Goal: Register for event/course

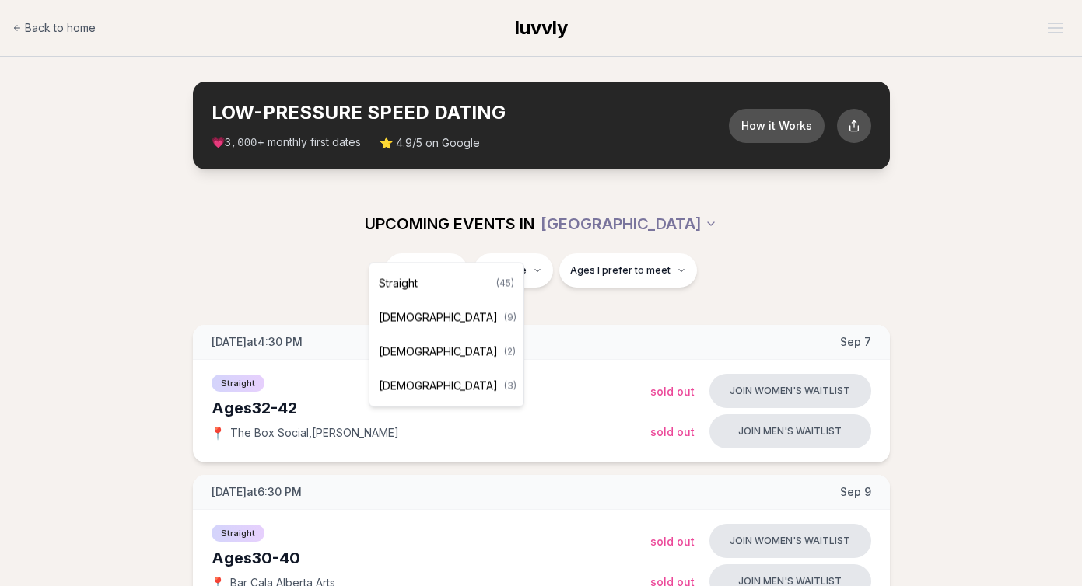
scroll to position [28, 0]
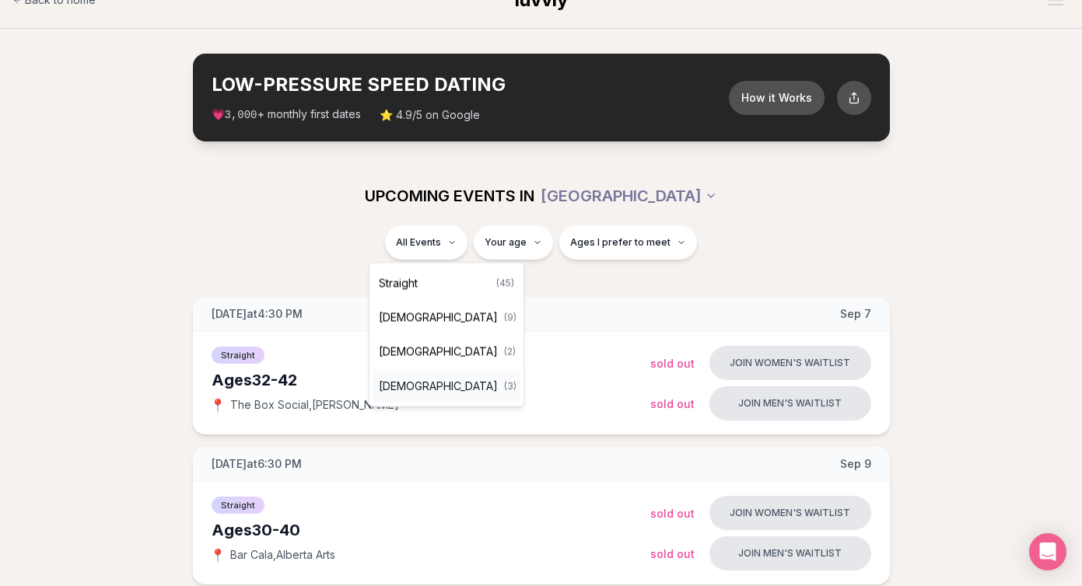
click at [419, 384] on span "[DEMOGRAPHIC_DATA]" at bounding box center [438, 387] width 119 height 16
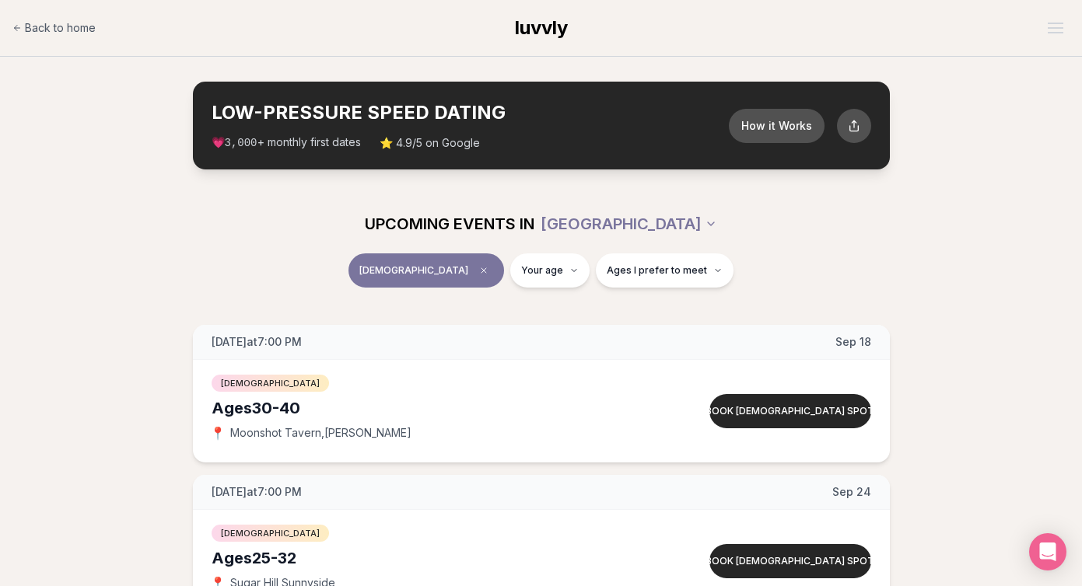
click at [415, 277] on button "[DEMOGRAPHIC_DATA]" at bounding box center [426, 271] width 156 height 34
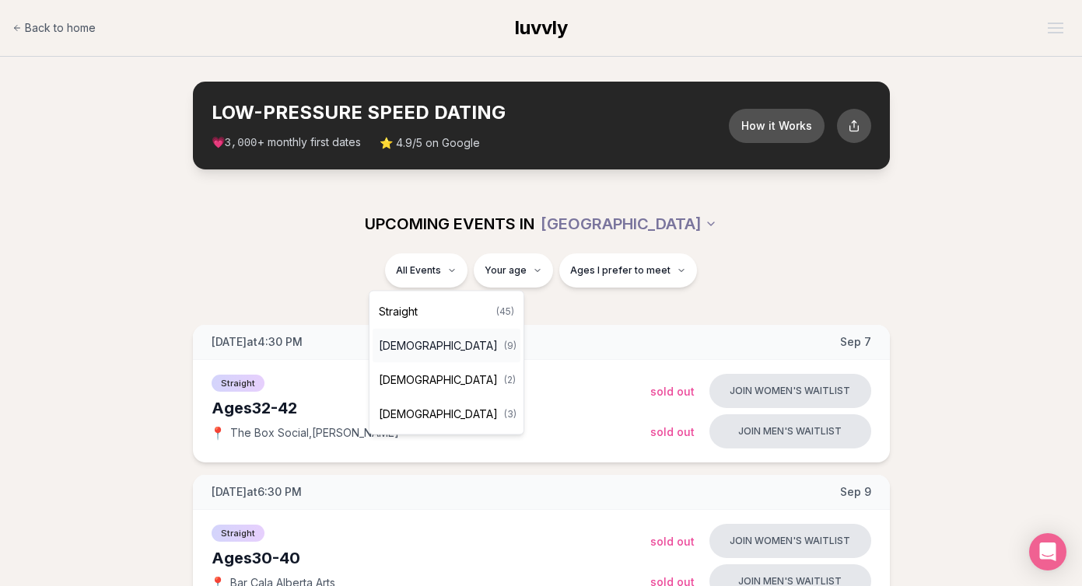
click at [422, 344] on span "[DEMOGRAPHIC_DATA]" at bounding box center [438, 346] width 119 height 16
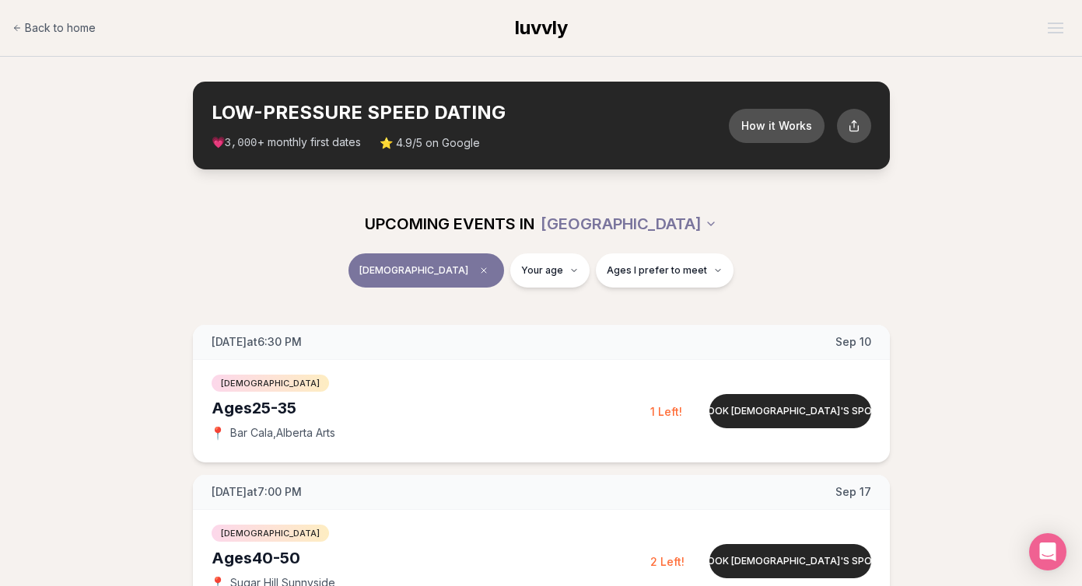
click at [436, 266] on span "[DEMOGRAPHIC_DATA]" at bounding box center [413, 270] width 109 height 12
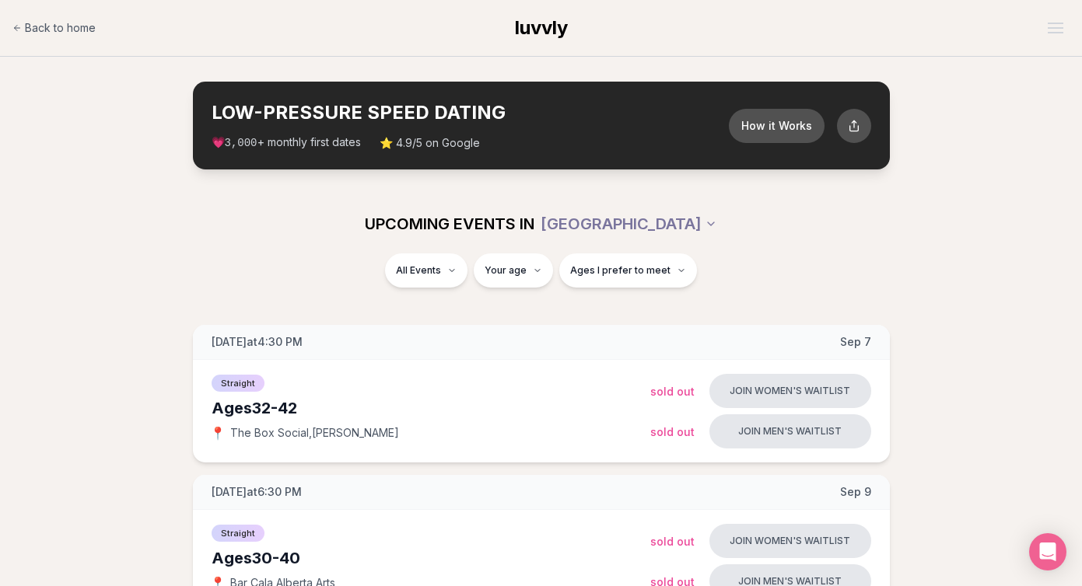
click at [587, 271] on span "Ages I prefer to meet" at bounding box center [620, 270] width 100 height 12
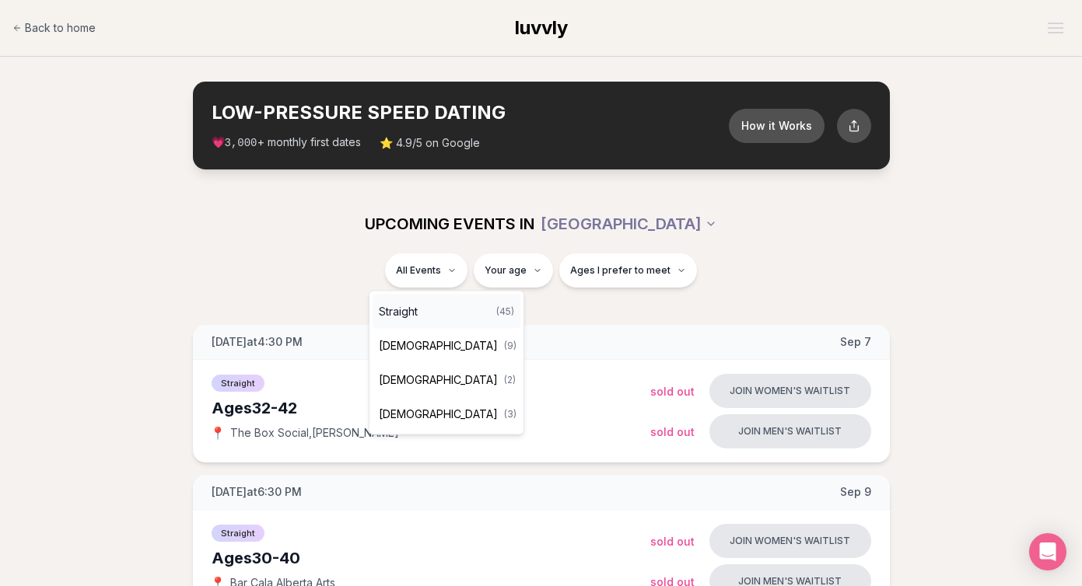
click at [405, 316] on span "Straight" at bounding box center [398, 312] width 39 height 16
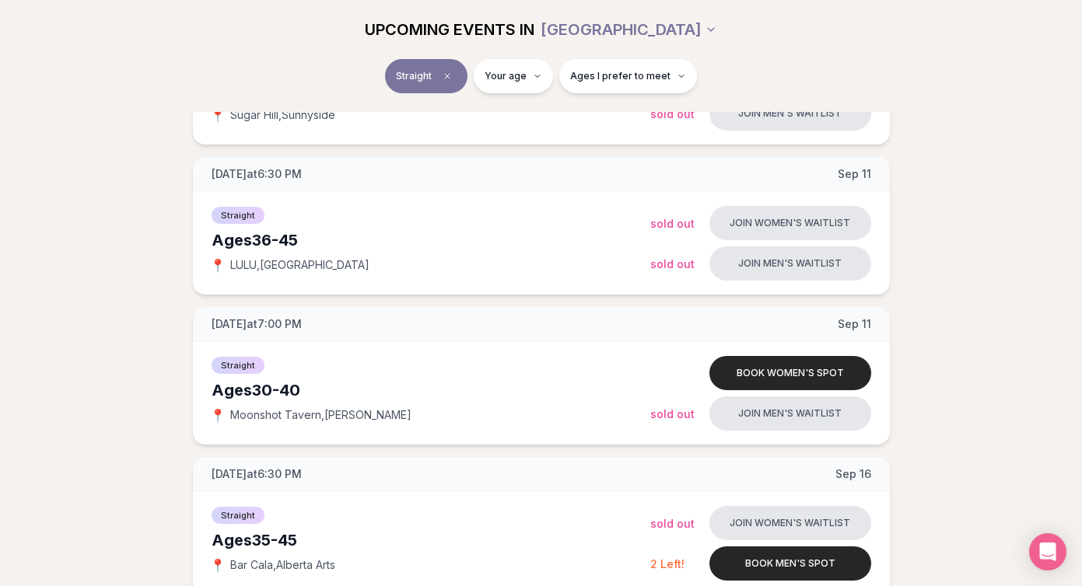
scroll to position [769, 0]
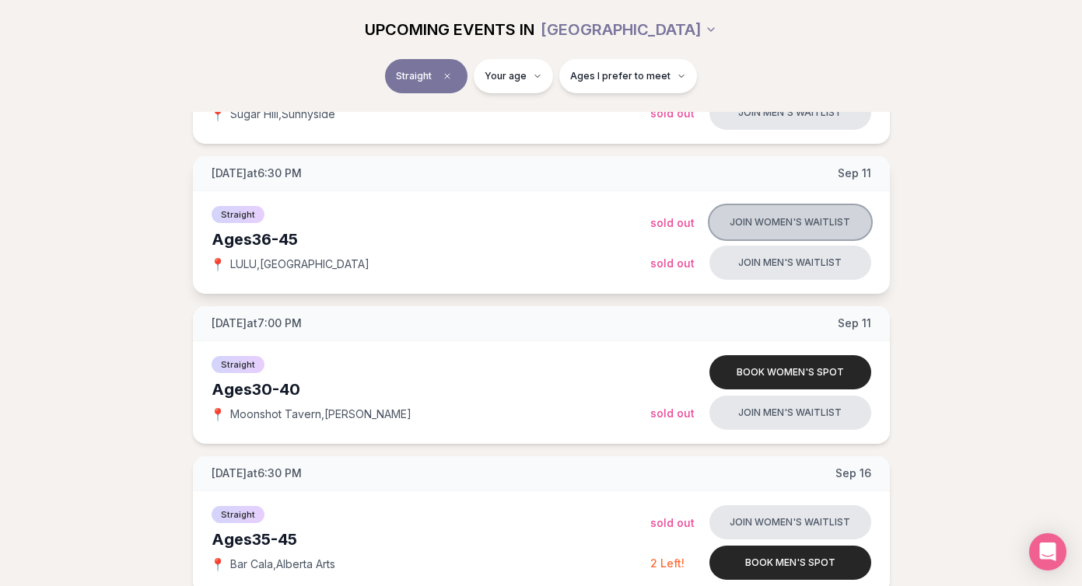
click at [763, 221] on button "Join women's waitlist" at bounding box center [790, 222] width 162 height 34
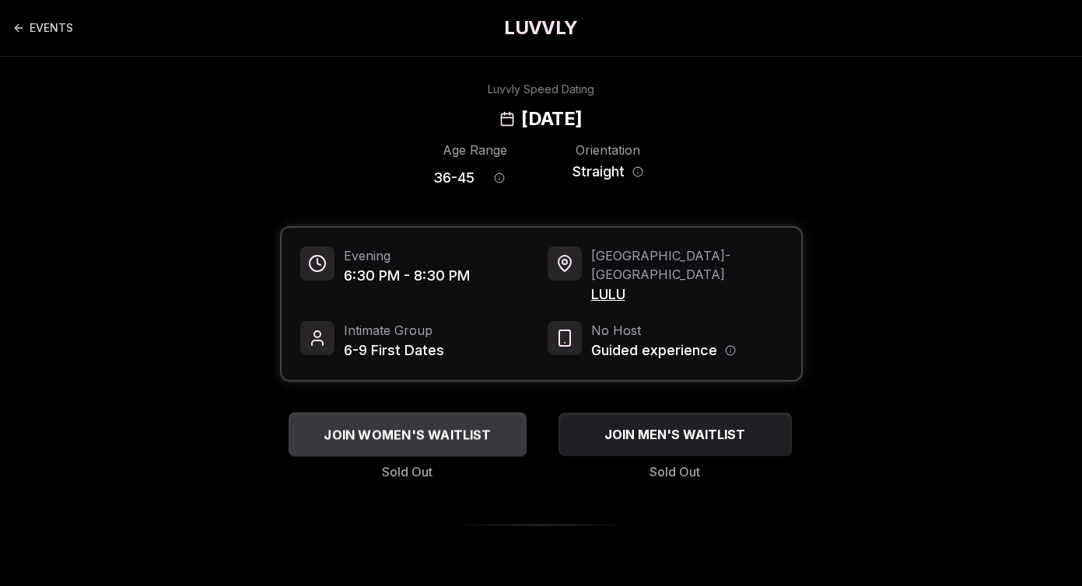
click at [469, 425] on span "JOIN WOMEN'S WAITLIST" at bounding box center [406, 434] width 173 height 19
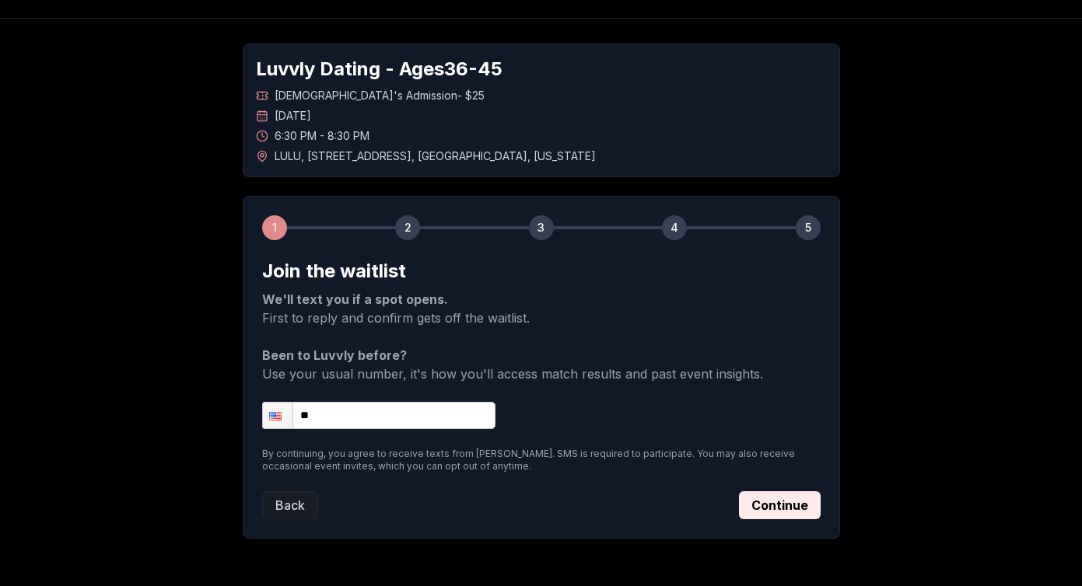
scroll to position [51, 0]
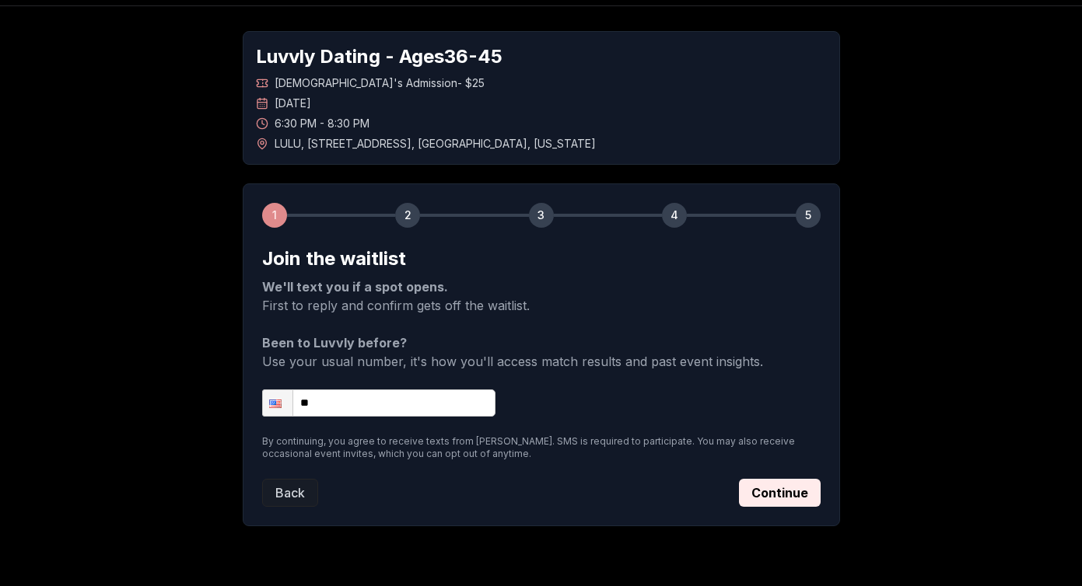
click at [359, 419] on form "Join the waitlist We'll text you if a spot opens. First to reply and confirm ge…" at bounding box center [541, 377] width 558 height 261
click at [359, 410] on input "**" at bounding box center [378, 403] width 233 height 27
type input "**********"
click at [789, 487] on button "Continue" at bounding box center [780, 493] width 82 height 28
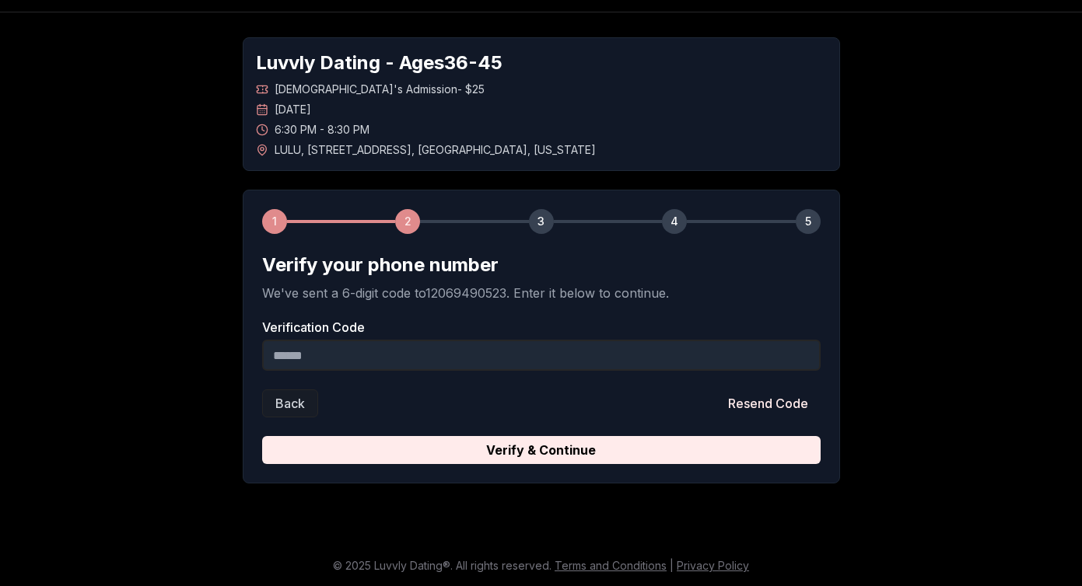
scroll to position [44, 0]
click at [365, 355] on input "Verification Code" at bounding box center [541, 355] width 558 height 31
paste input "******"
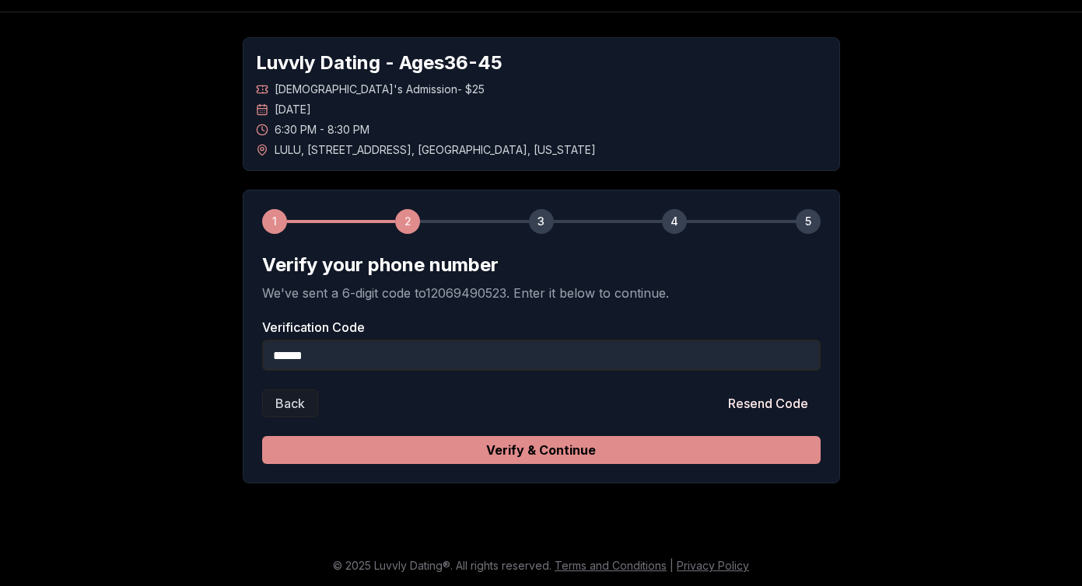
type input "******"
click at [537, 451] on button "Verify & Continue" at bounding box center [541, 450] width 558 height 28
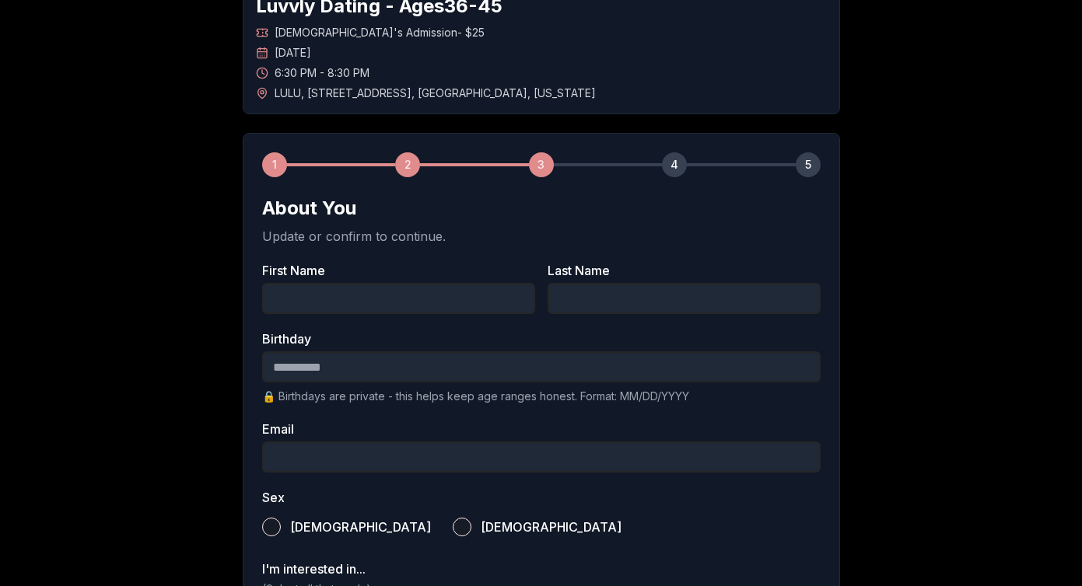
scroll to position [108, 0]
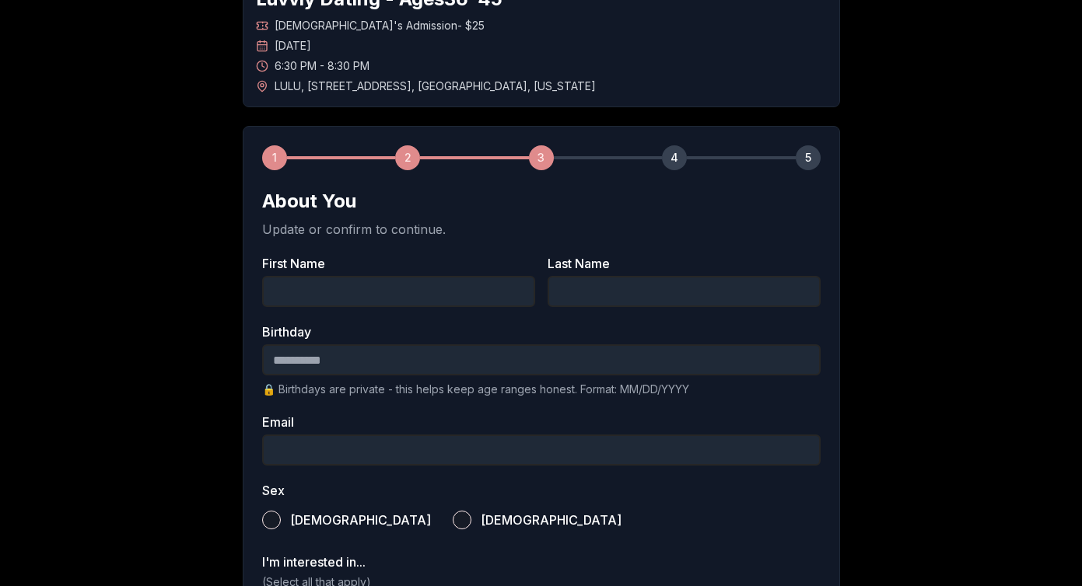
click at [408, 289] on input "First Name" at bounding box center [398, 291] width 273 height 31
type input "*****"
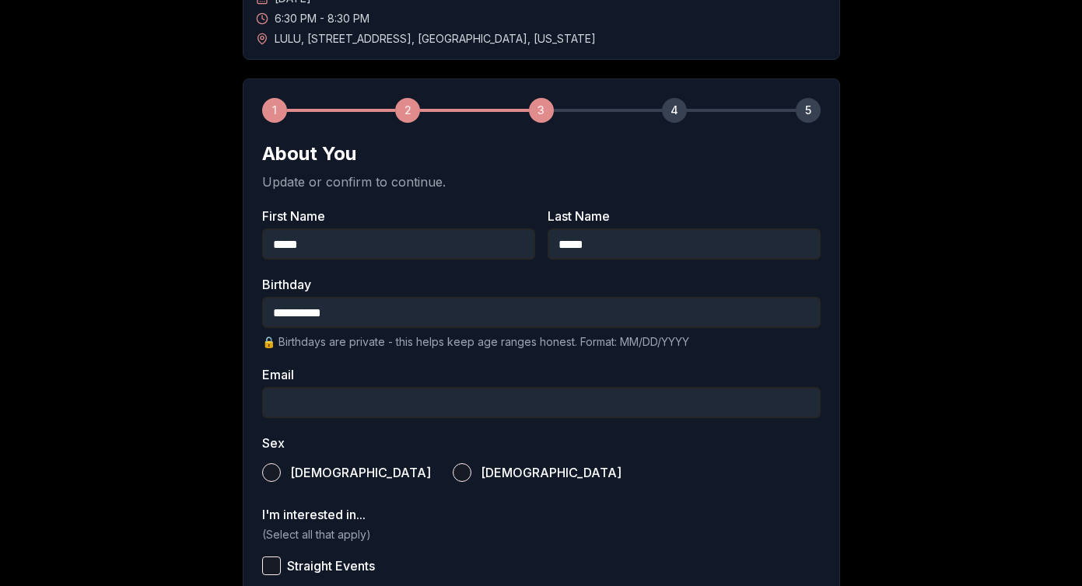
scroll to position [161, 0]
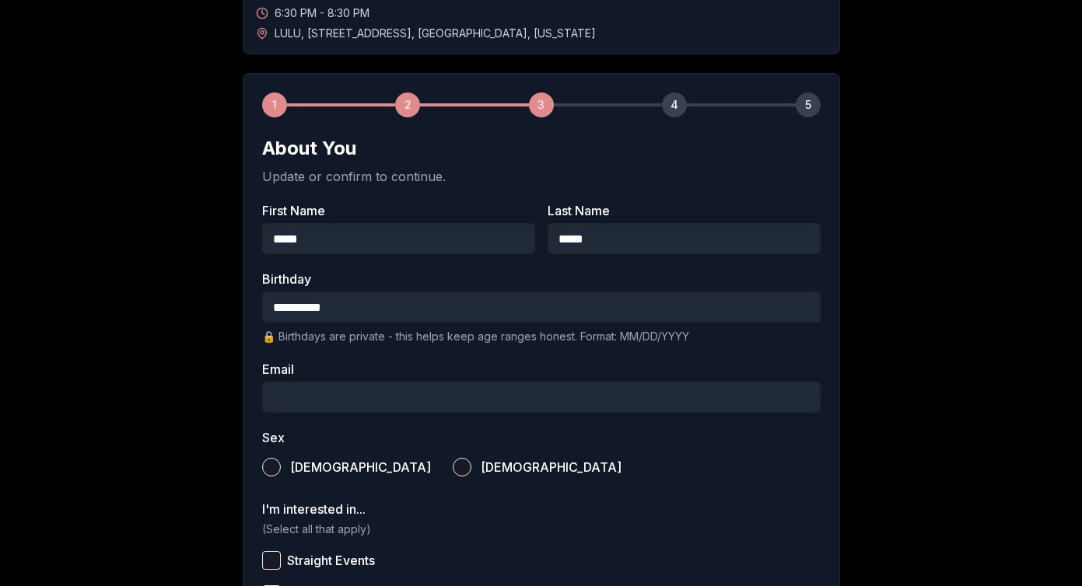
type input "**********"
click at [351, 396] on input "Email" at bounding box center [541, 397] width 558 height 31
type input "**********"
click at [453, 477] on label "[DEMOGRAPHIC_DATA]" at bounding box center [537, 467] width 169 height 34
click at [453, 477] on button "[DEMOGRAPHIC_DATA]" at bounding box center [462, 467] width 19 height 19
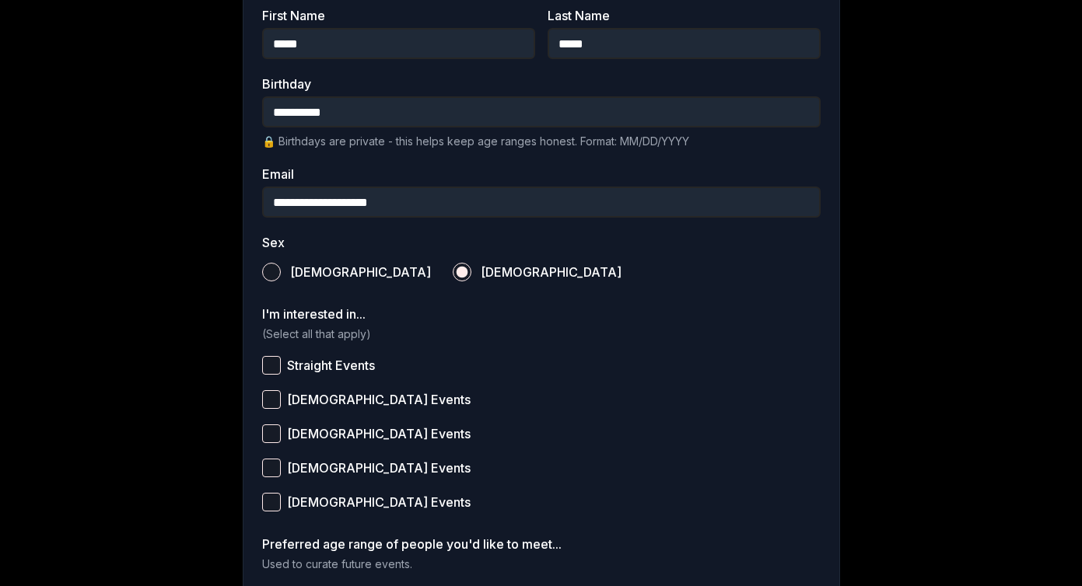
scroll to position [558, 0]
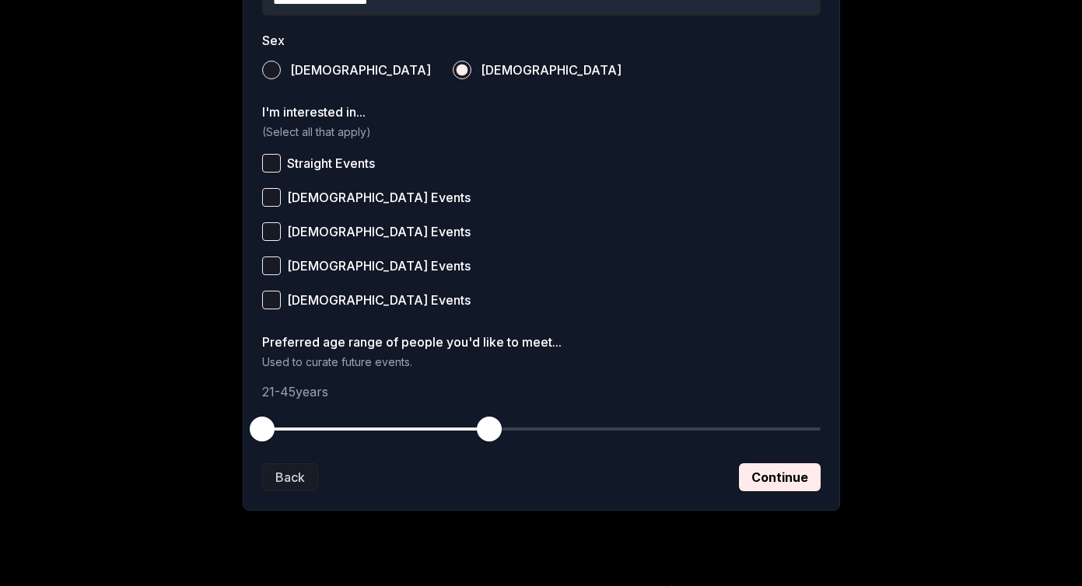
click at [275, 159] on button "Straight Events" at bounding box center [271, 163] width 19 height 19
click at [270, 200] on button "[DEMOGRAPHIC_DATA] Events" at bounding box center [271, 197] width 19 height 19
click at [274, 261] on button "[DEMOGRAPHIC_DATA] Events" at bounding box center [271, 266] width 19 height 19
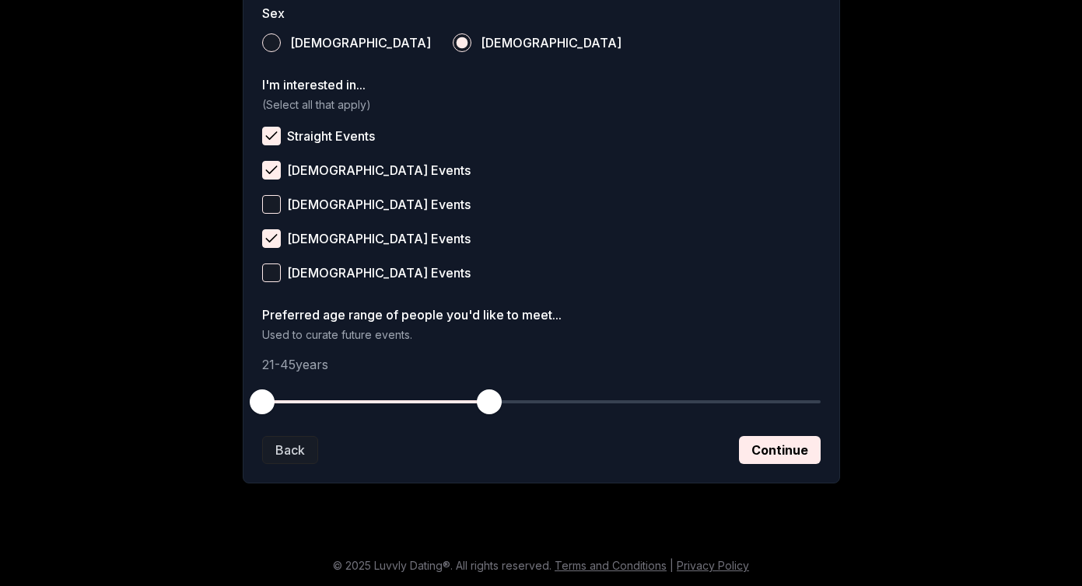
click at [269, 397] on span "button" at bounding box center [262, 402] width 25 height 25
drag, startPoint x: 261, startPoint y: 398, endPoint x: 369, endPoint y: 400, distance: 108.1
click at [369, 400] on span "button" at bounding box center [365, 402] width 25 height 25
drag, startPoint x: 491, startPoint y: 405, endPoint x: 532, endPoint y: 401, distance: 40.6
click at [532, 401] on span "button" at bounding box center [535, 402] width 25 height 25
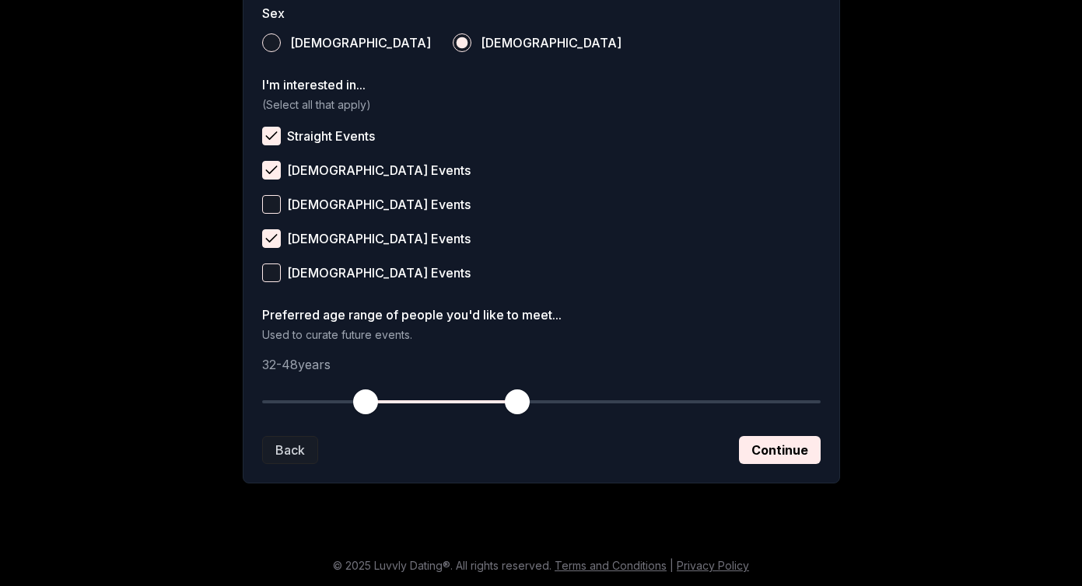
drag, startPoint x: 534, startPoint y: 407, endPoint x: 517, endPoint y: 407, distance: 17.1
click at [517, 407] on span "button" at bounding box center [517, 402] width 25 height 25
click at [778, 446] on button "Continue" at bounding box center [780, 450] width 82 height 28
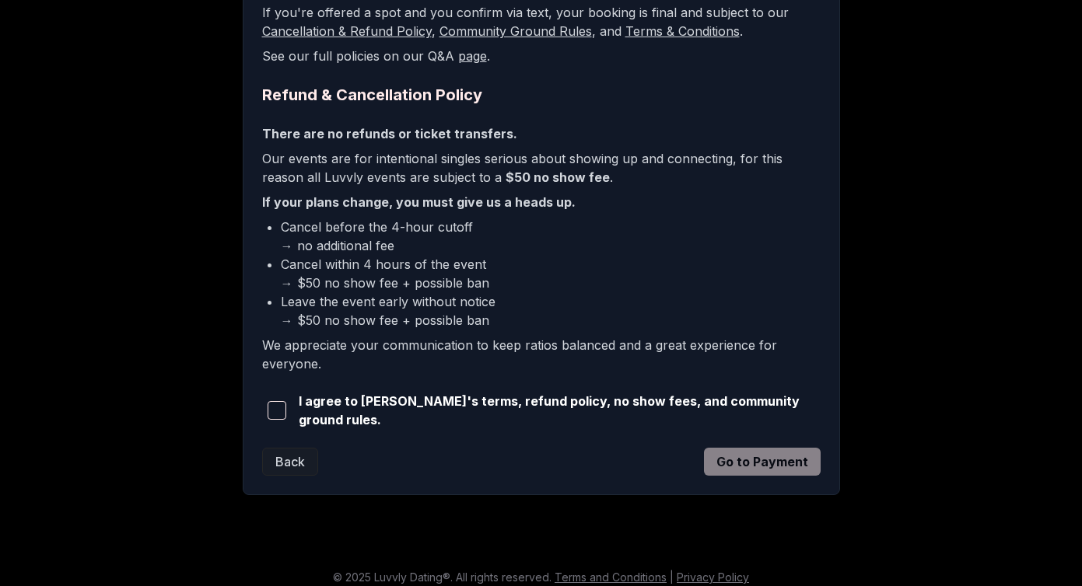
scroll to position [359, 0]
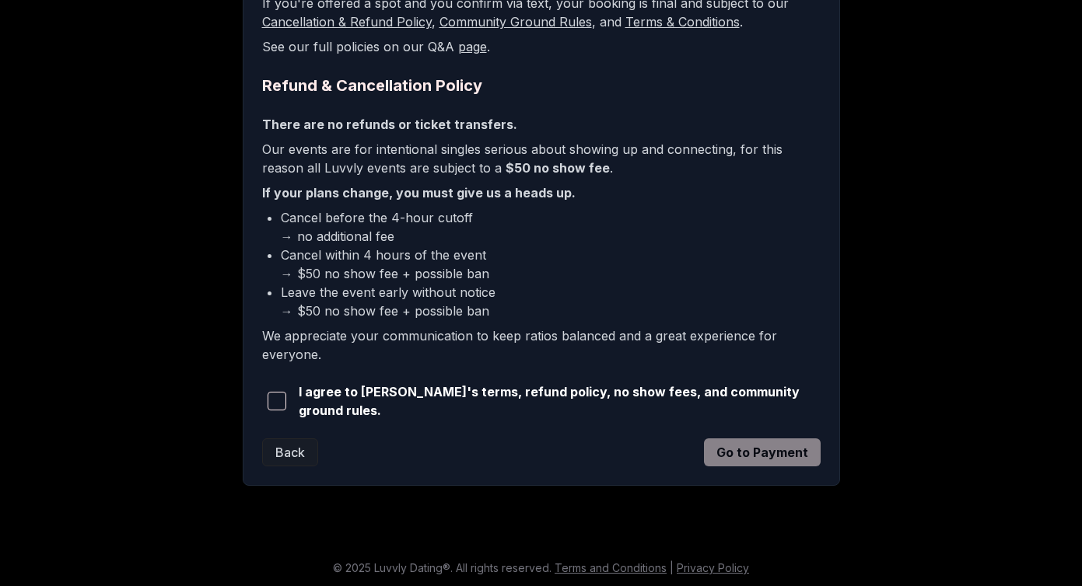
click at [286, 403] on span "button" at bounding box center [277, 401] width 19 height 19
click at [772, 450] on button "Go to Payment" at bounding box center [762, 453] width 117 height 28
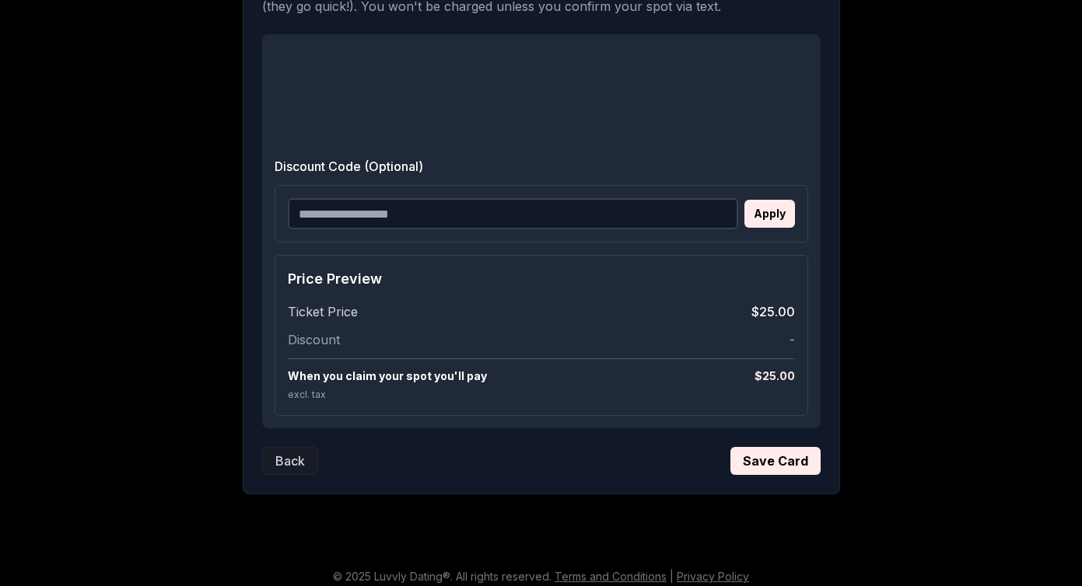
scroll to position [361, 0]
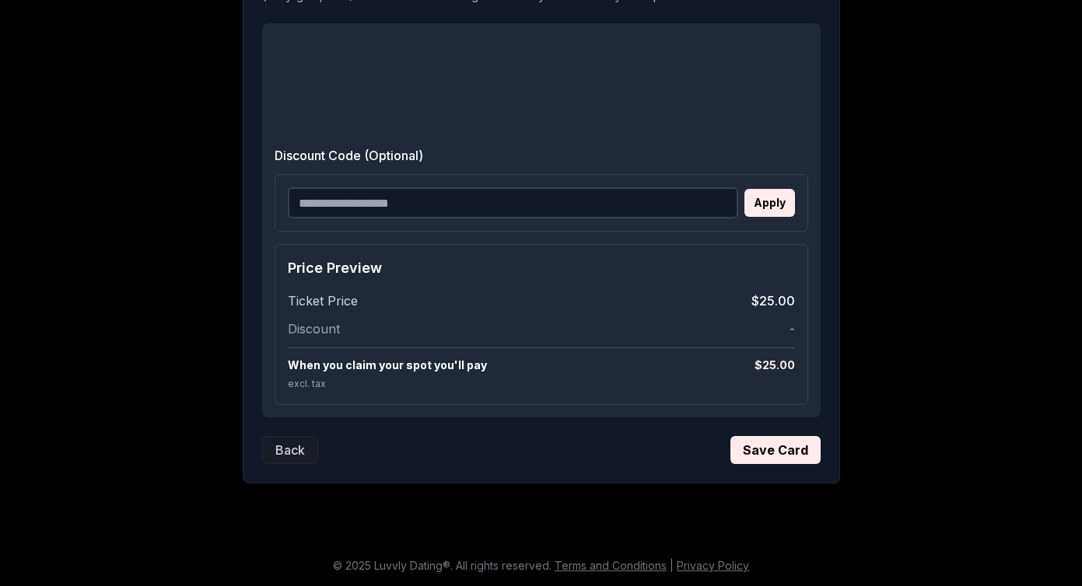
click at [641, 390] on div "When you claim your spot you'll pay $ 25.00 excl. tax" at bounding box center [541, 370] width 507 height 44
click at [432, 367] on span "When you claim your spot you'll pay" at bounding box center [387, 366] width 199 height 16
click at [336, 358] on span "When you claim your spot you'll pay" at bounding box center [387, 366] width 199 height 16
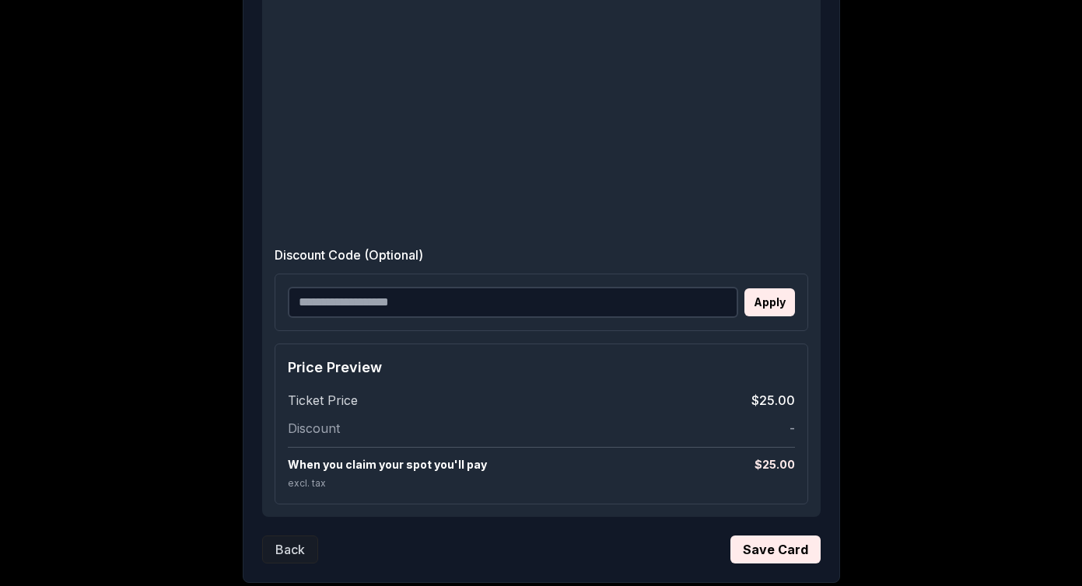
scroll to position [697, 0]
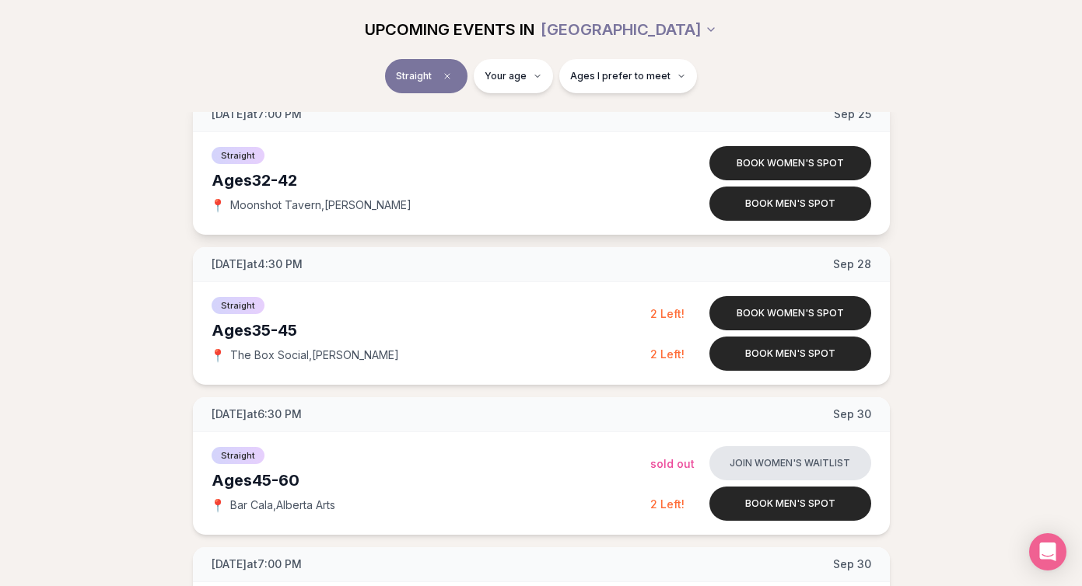
scroll to position [2315, 0]
